Goal: Obtain resource: Download file/media

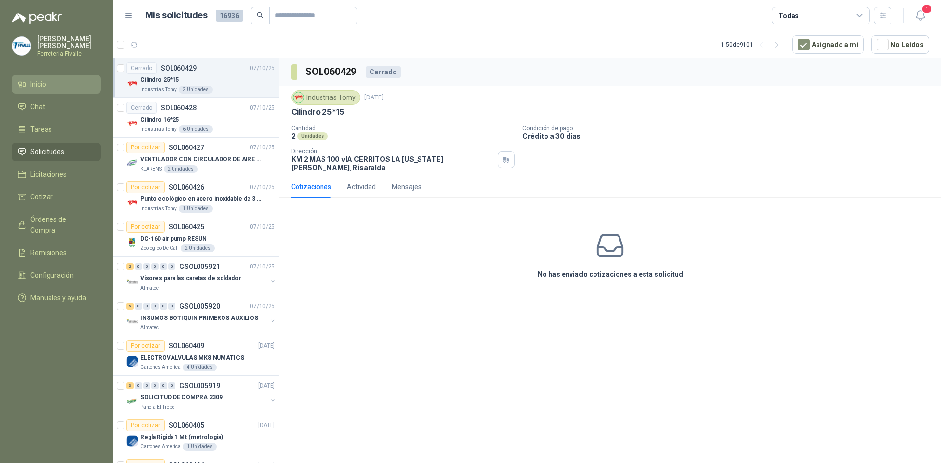
click at [58, 90] on li "Inicio" at bounding box center [56, 84] width 77 height 11
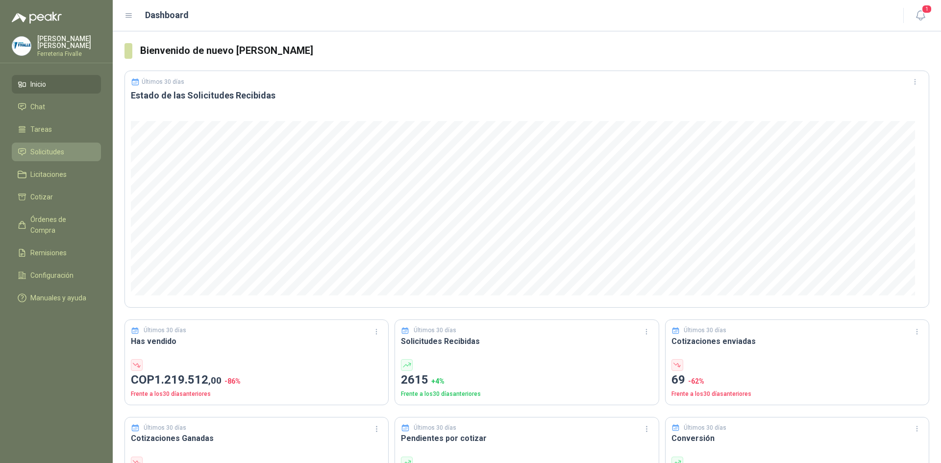
click at [45, 157] on span "Solicitudes" at bounding box center [47, 151] width 34 height 11
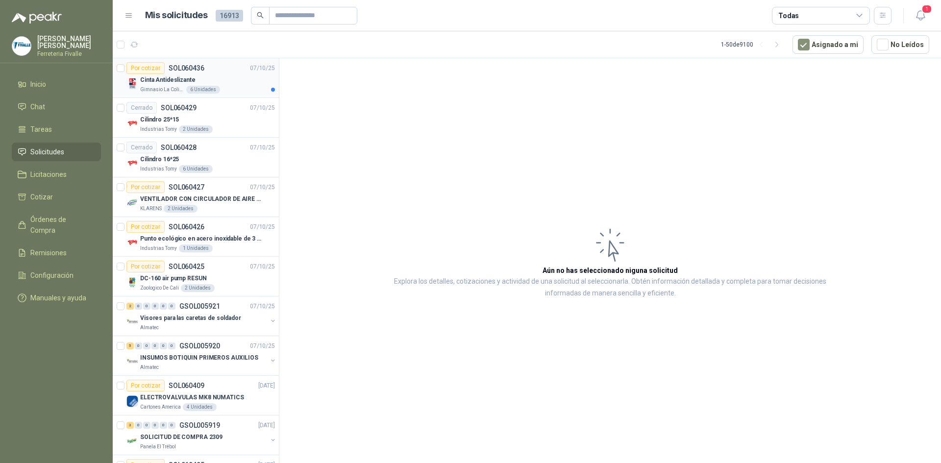
click at [236, 88] on div "Gimnasio La Colina 6 Unidades" at bounding box center [207, 90] width 135 height 8
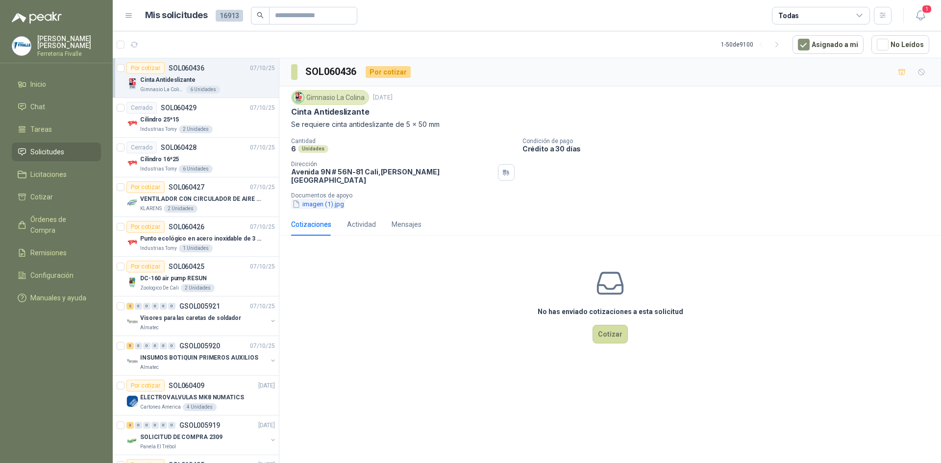
click at [329, 201] on button "imagen (1).jpg" at bounding box center [318, 204] width 54 height 10
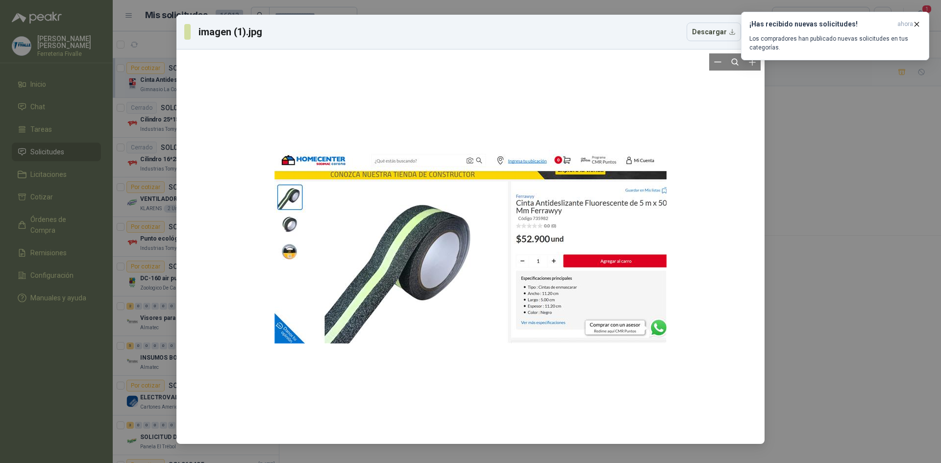
click at [751, 123] on div at bounding box center [470, 246] width 580 height 387
click at [751, 124] on div at bounding box center [470, 246] width 580 height 387
click at [794, 103] on div "imagen (1).jpg Descargar" at bounding box center [470, 231] width 941 height 463
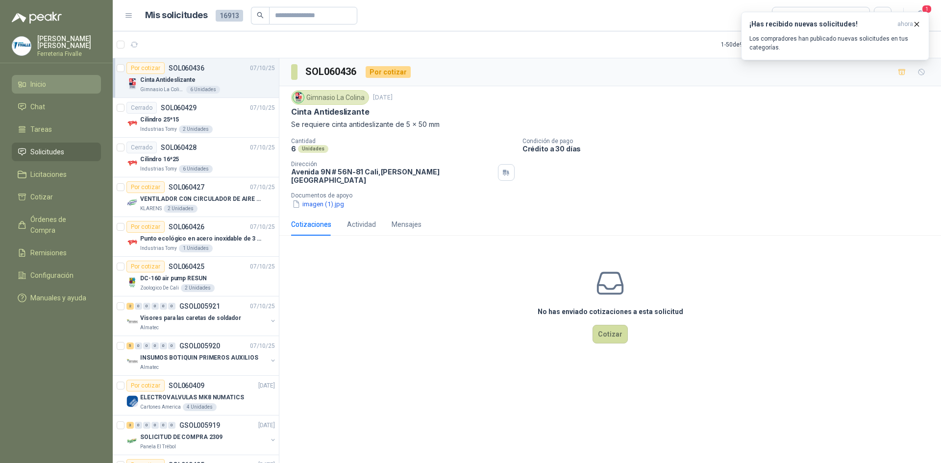
click at [48, 89] on li "Inicio" at bounding box center [56, 84] width 77 height 11
